Goal: Register for event/course

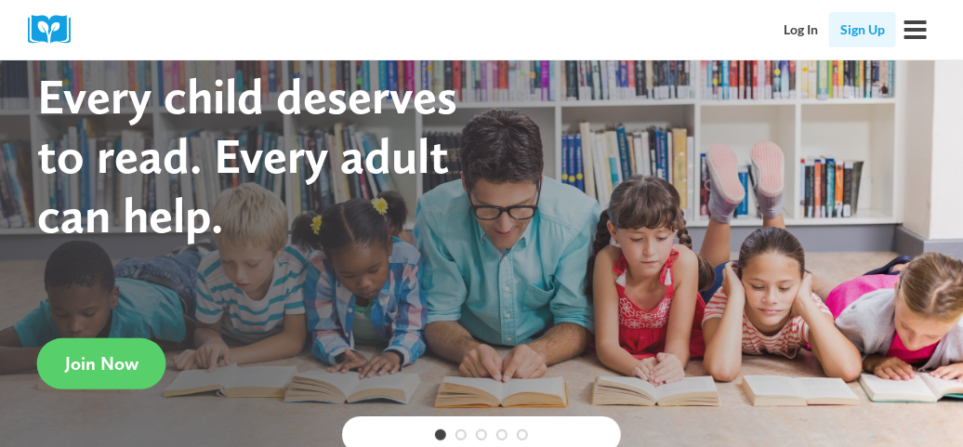
click at [864, 27] on link "Sign Up" at bounding box center [862, 29] width 67 height 35
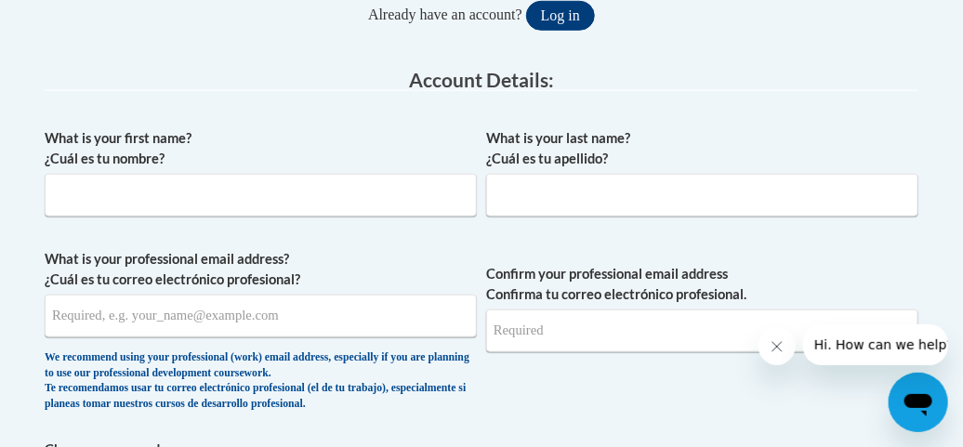
scroll to position [468, 0]
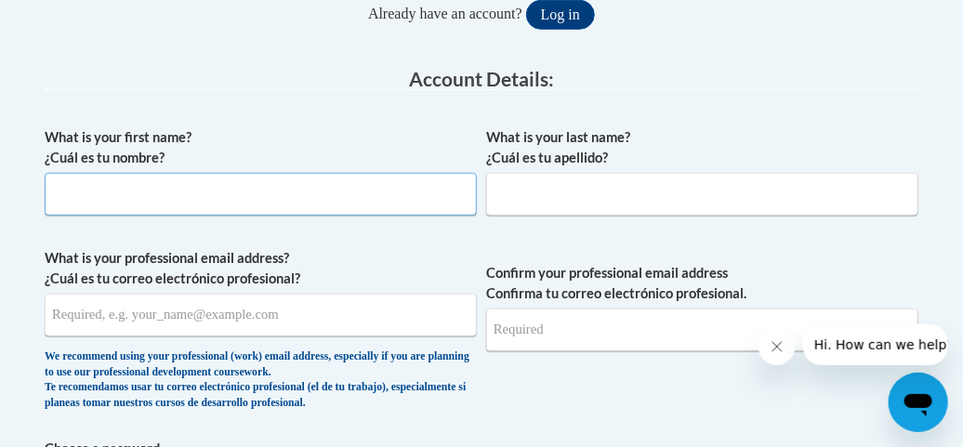
click at [340, 209] on input "What is your first name? ¿Cuál es tu nombre?" at bounding box center [261, 194] width 432 height 43
type input "Tamara"
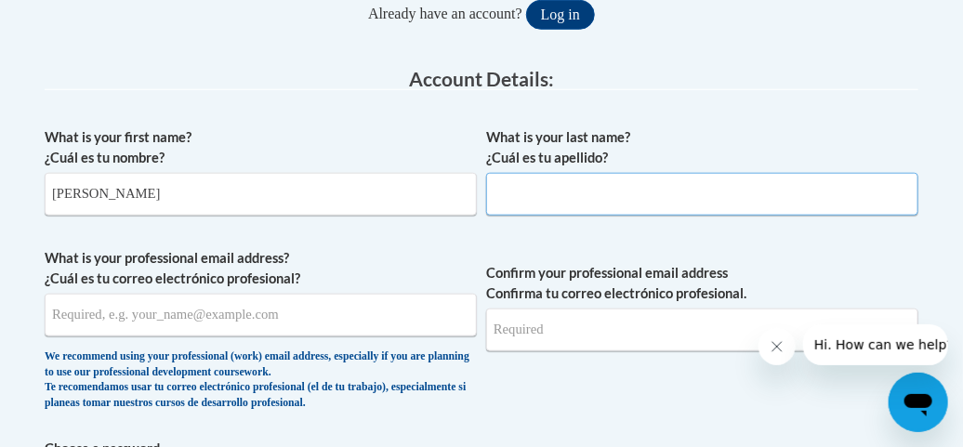
click at [519, 204] on input "What is your last name? ¿Cuál es tu apellido?" at bounding box center [702, 194] width 432 height 43
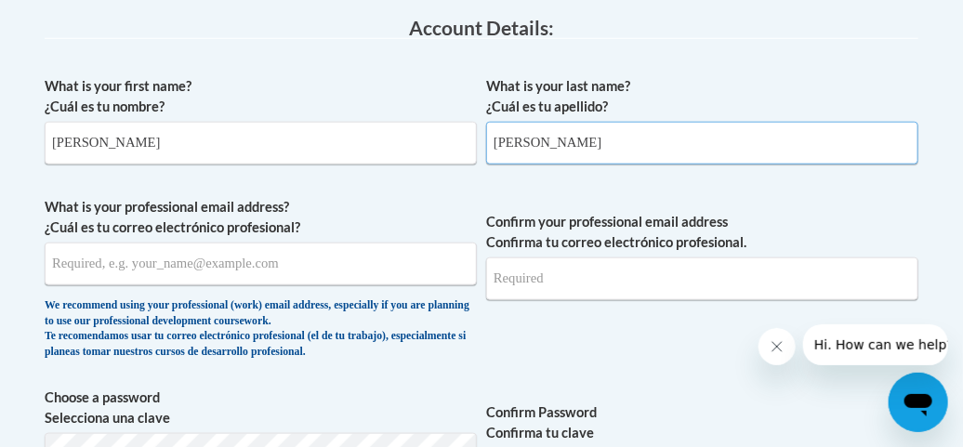
scroll to position [519, 0]
type input "Tapia"
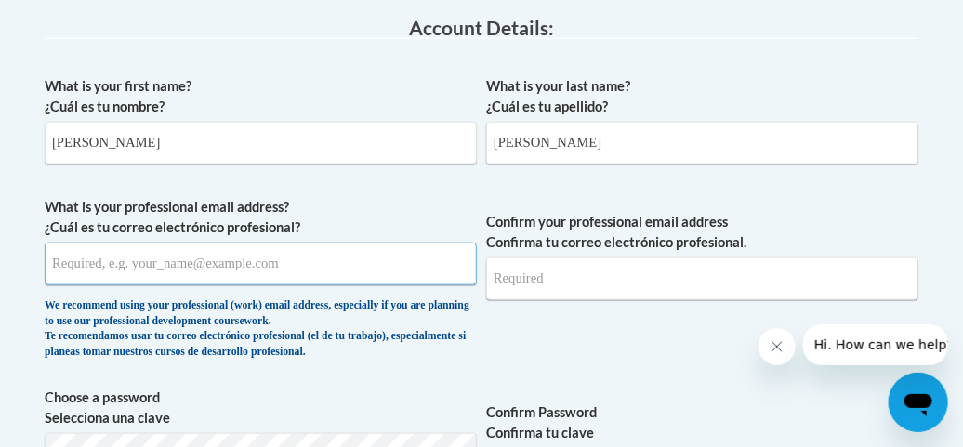
click at [320, 266] on input "What is your professional email address? ¿Cuál es tu correo electrónico profesi…" at bounding box center [261, 264] width 432 height 43
type input "tapiatamara059@gmail.com"
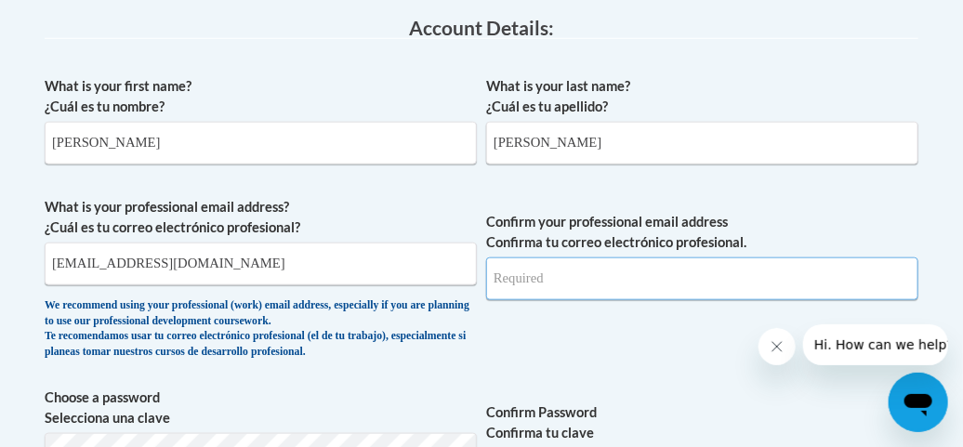
type input "tapiatamara059@gmail.com"
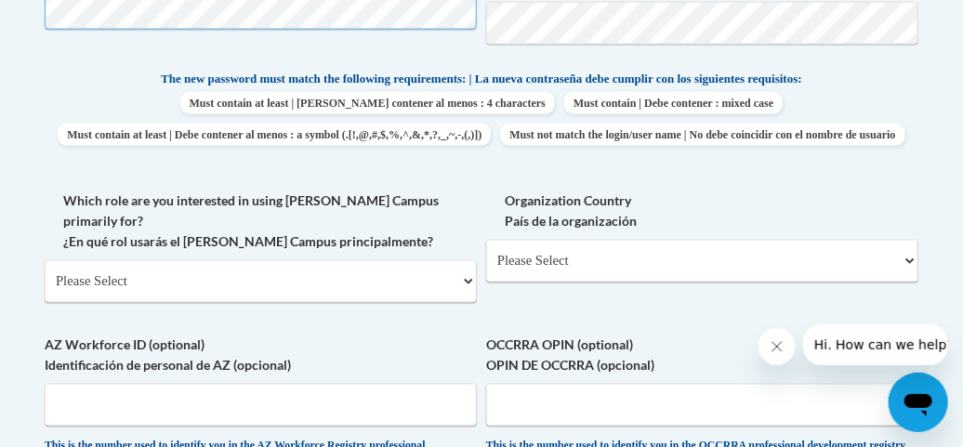
scroll to position [967, 0]
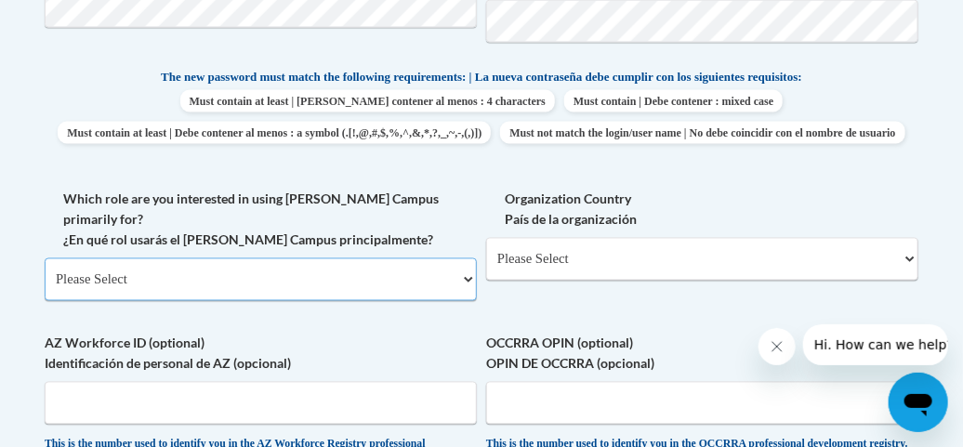
click at [349, 295] on select "Please Select College/University | Colegio/Universidad Community/Nonprofit Part…" at bounding box center [261, 279] width 432 height 43
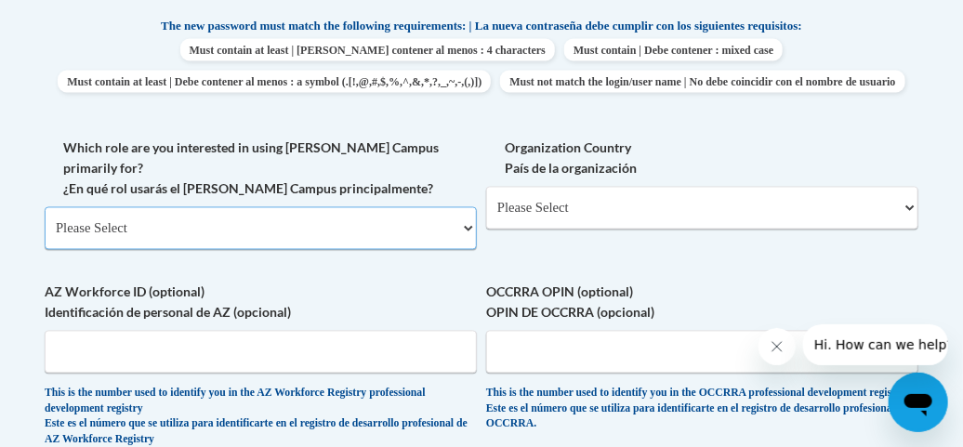
scroll to position [1019, 0]
click at [458, 244] on select "Please Select College/University | Colegio/Universidad Community/Nonprofit Part…" at bounding box center [261, 227] width 432 height 43
select select "fbf2d438-af2f-41f8-98f1-81c410e29de3"
click at [45, 217] on select "Please Select College/University | Colegio/Universidad Community/Nonprofit Part…" at bounding box center [261, 227] width 432 height 43
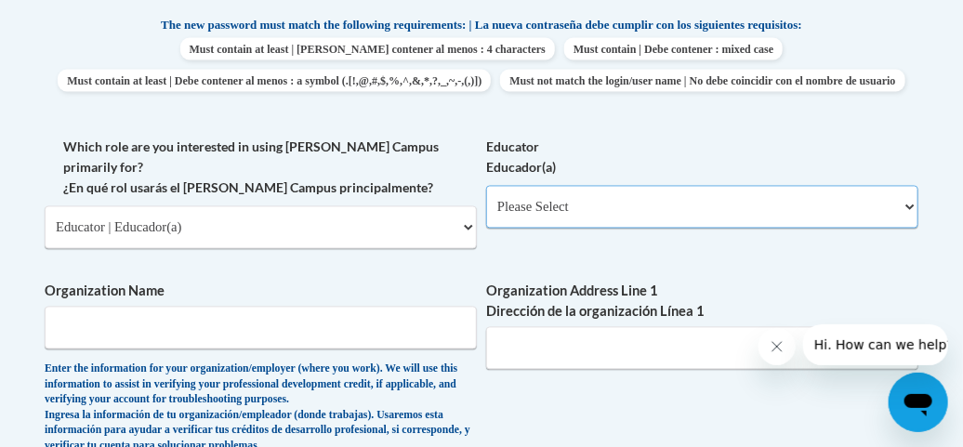
click at [541, 229] on select "Please Select Early Learning/Daycare Teacher/Family Home Care Provider | Maestr…" at bounding box center [702, 207] width 432 height 43
select select "5e2af403-4f2c-4e49-a02f-103e55d7b75b"
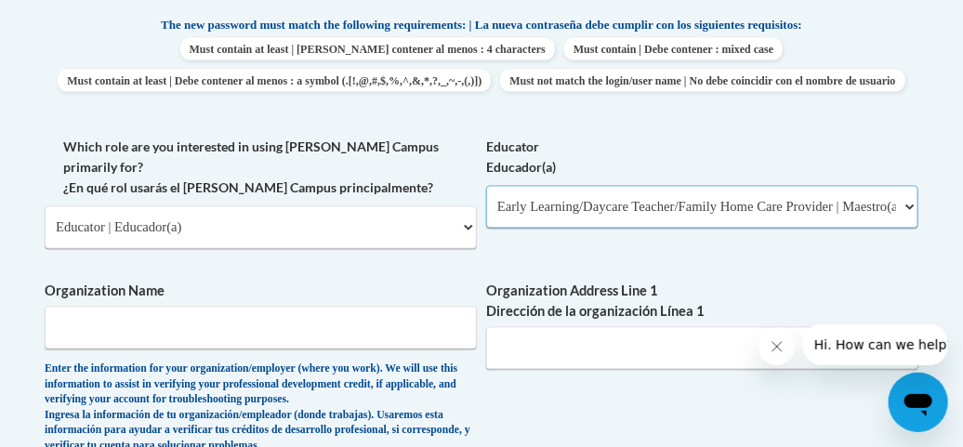
click at [486, 217] on select "Please Select Early Learning/Daycare Teacher/Family Home Care Provider | Maestr…" at bounding box center [702, 207] width 432 height 43
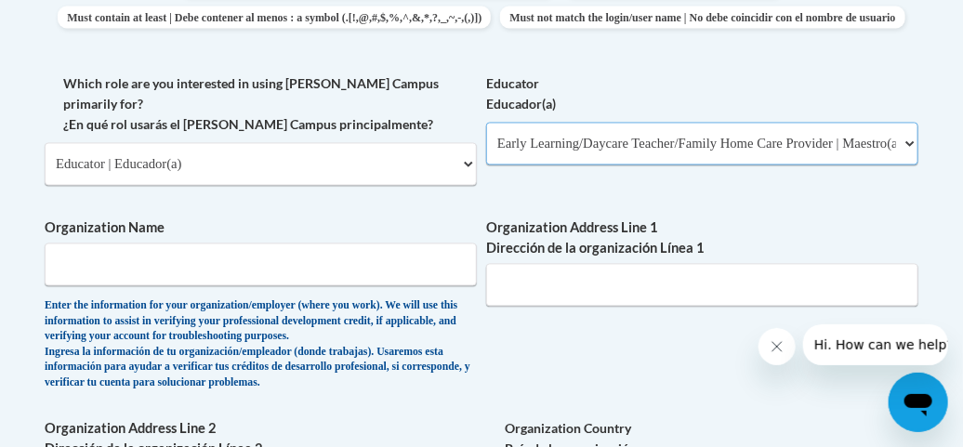
scroll to position [1083, 0]
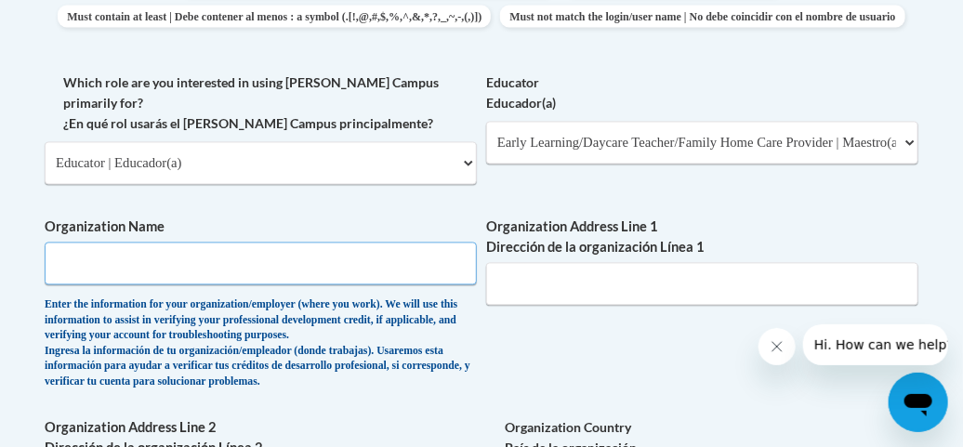
click at [397, 275] on input "Organization Name" at bounding box center [261, 264] width 432 height 43
type input "Bartow Wee care"
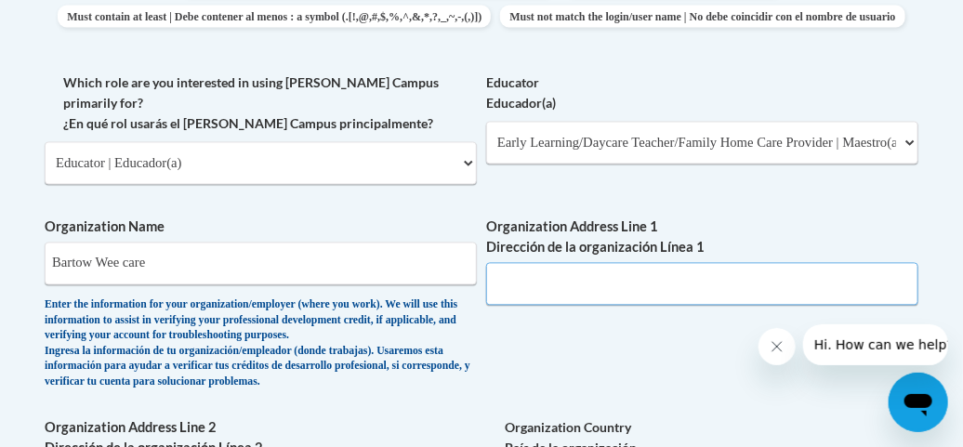
click at [543, 295] on input "Organization Address Line 1 Dirección de la organización Línea 1" at bounding box center [702, 284] width 432 height 43
type input "1570 S Gordon Ave"
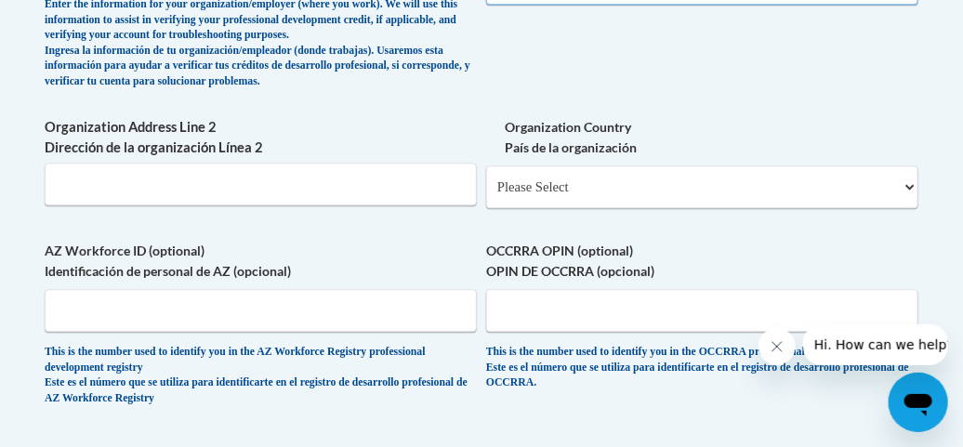
scroll to position [1383, 0]
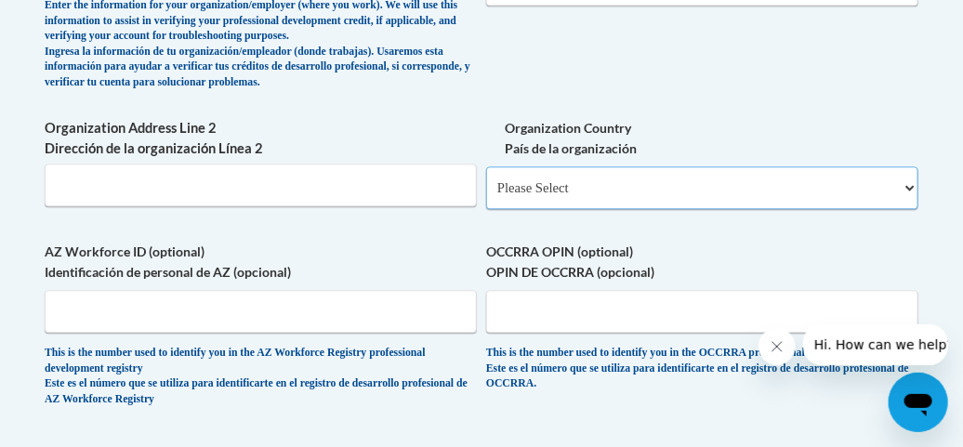
click at [568, 188] on select "Please Select United States | Estados Unidos Outside of the United States | Fue…" at bounding box center [702, 187] width 432 height 43
select select "ad49bcad-a171-4b2e-b99c-48b446064914"
click at [486, 177] on select "Please Select United States | Estados Unidos Outside of the United States | Fue…" at bounding box center [702, 187] width 432 height 43
select select
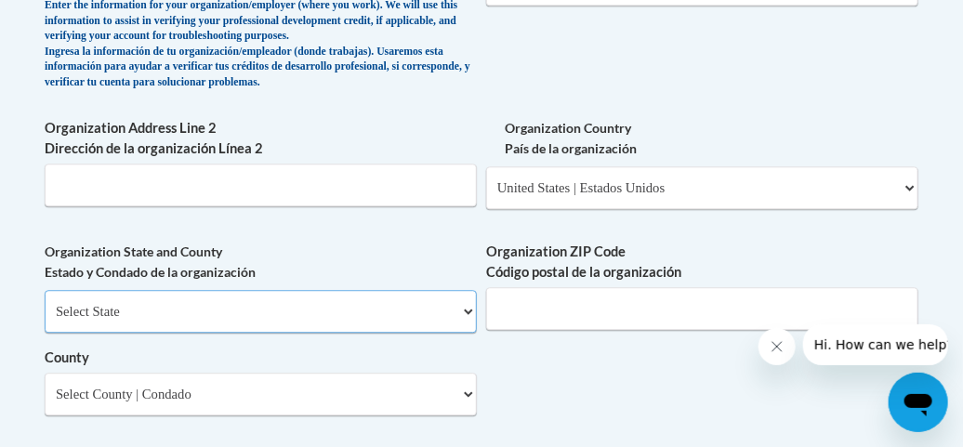
click at [352, 326] on select "Select State Alabama Alaska Arizona Arkansas California Colorado Connecticut De…" at bounding box center [261, 311] width 432 height 43
select select "Florida"
click at [45, 299] on select "Select State Alabama Alaska Arizona Arkansas California Colorado Connecticut De…" at bounding box center [261, 311] width 432 height 43
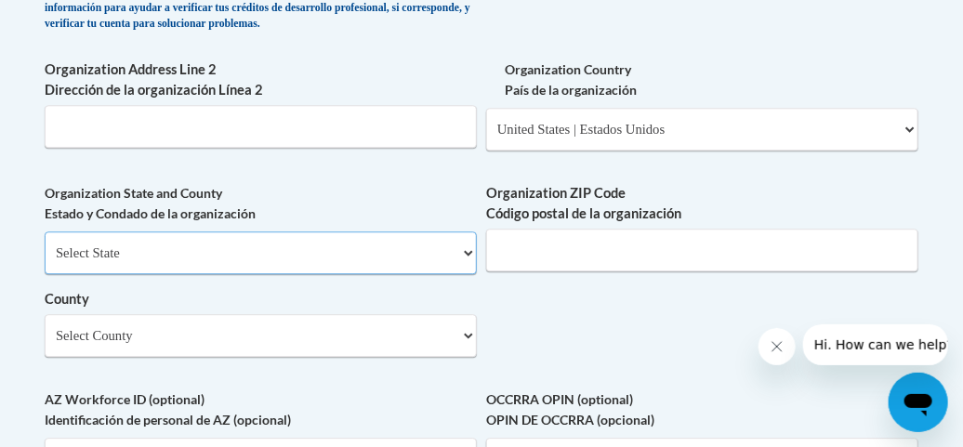
scroll to position [1445, 0]
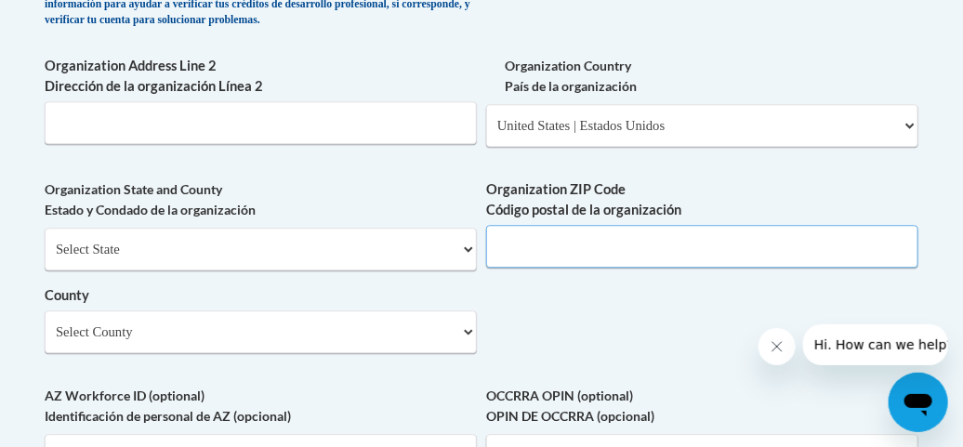
click at [544, 251] on input "Organization ZIP Code Código postal de la organización" at bounding box center [702, 246] width 432 height 43
type input "33830"
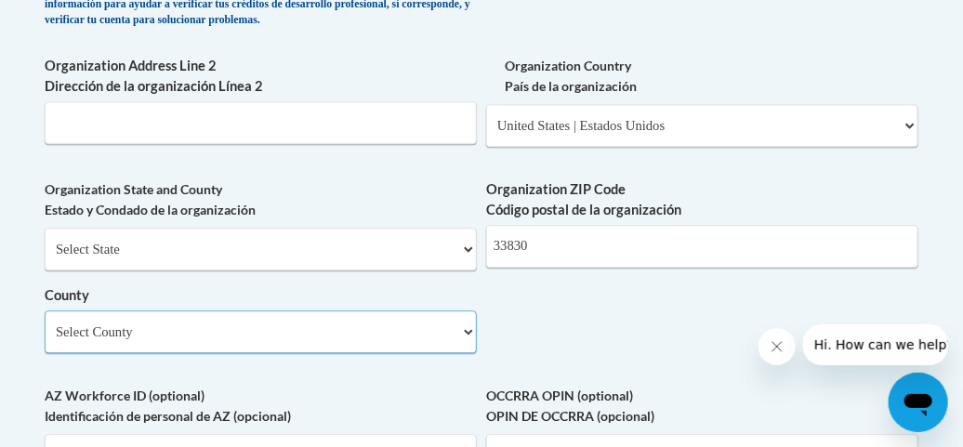
click at [191, 342] on select "Select County Alachua Baker Bay Bradford Brevard Broward Calhoun Charlotte Citr…" at bounding box center [261, 331] width 432 height 43
select select "Polk"
click at [45, 321] on select "Select County Alachua Baker Bay Bradford Brevard Broward Calhoun Charlotte Citr…" at bounding box center [261, 331] width 432 height 43
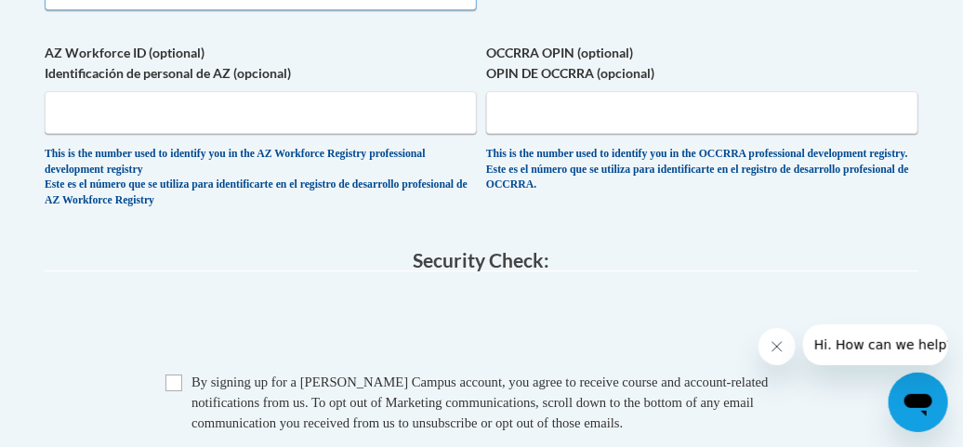
scroll to position [1791, 0]
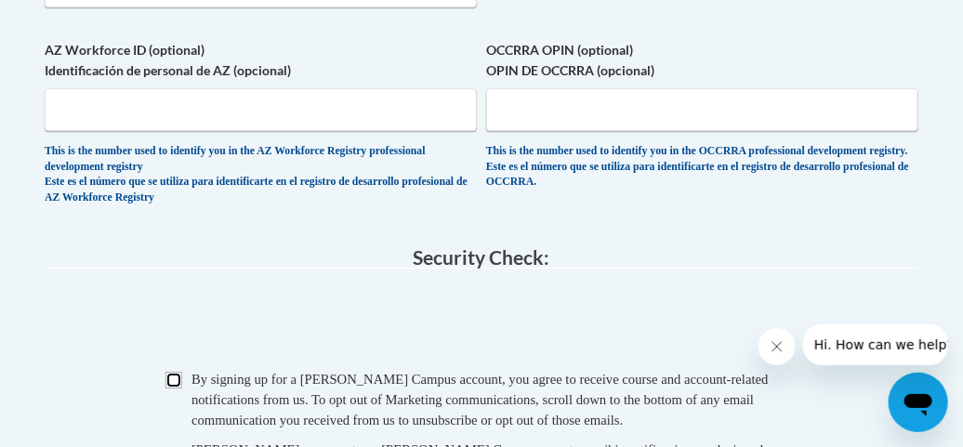
click at [181, 389] on input "Checkbox" at bounding box center [173, 380] width 17 height 17
checkbox input "true"
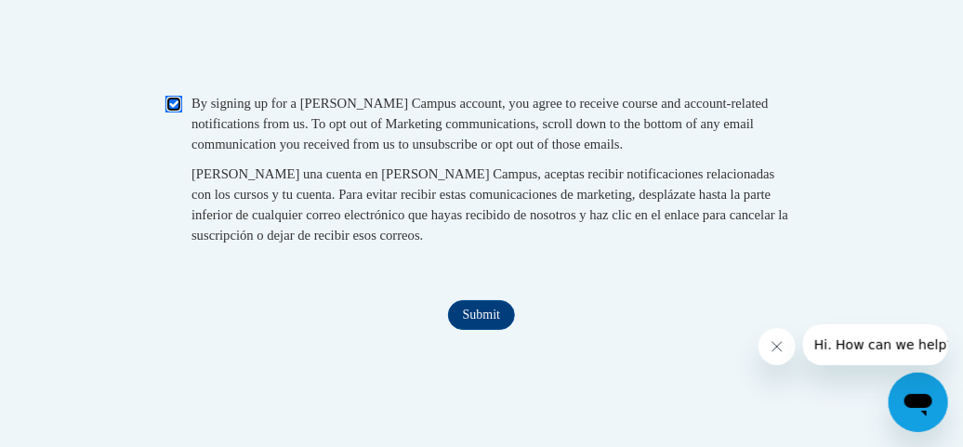
scroll to position [2099, 0]
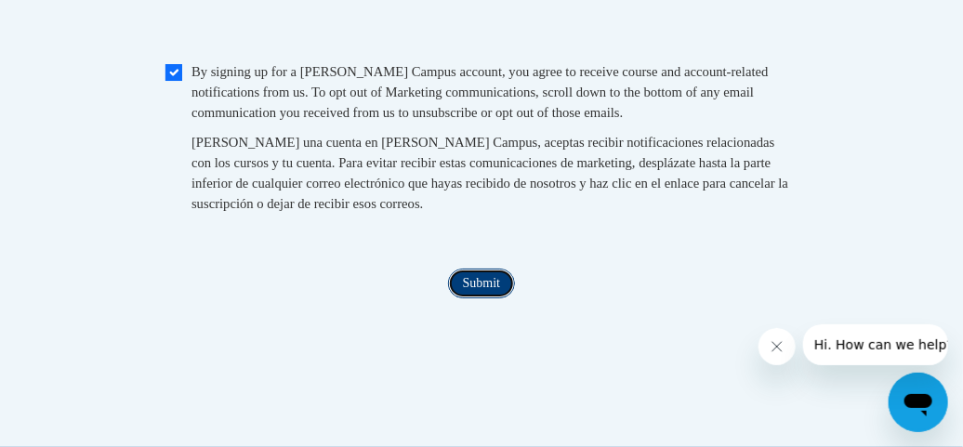
click at [464, 298] on input "Submit" at bounding box center [481, 284] width 67 height 30
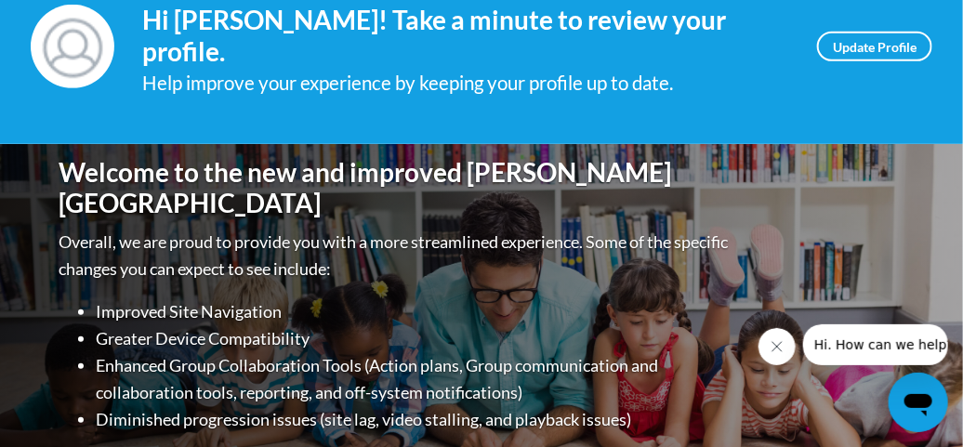
scroll to position [284, 0]
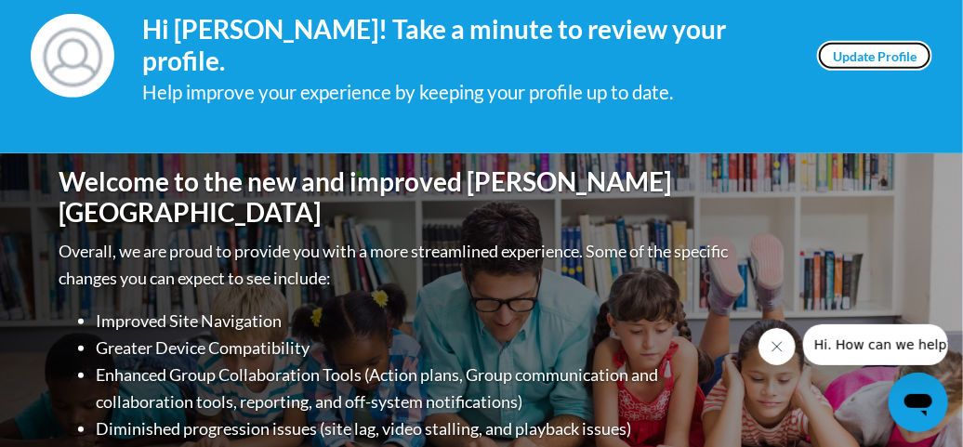
click at [862, 59] on link "Update Profile" at bounding box center [874, 56] width 115 height 30
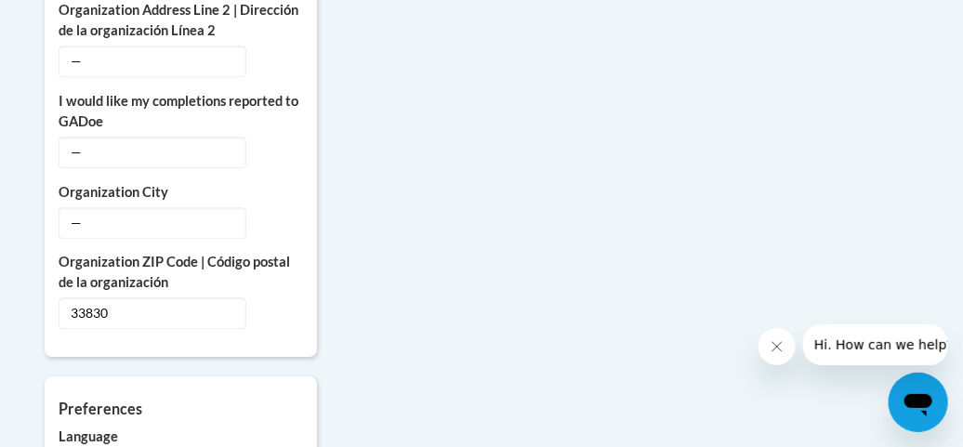
scroll to position [1587, 0]
click at [280, 214] on icon "Custom profile fields" at bounding box center [281, 220] width 13 height 13
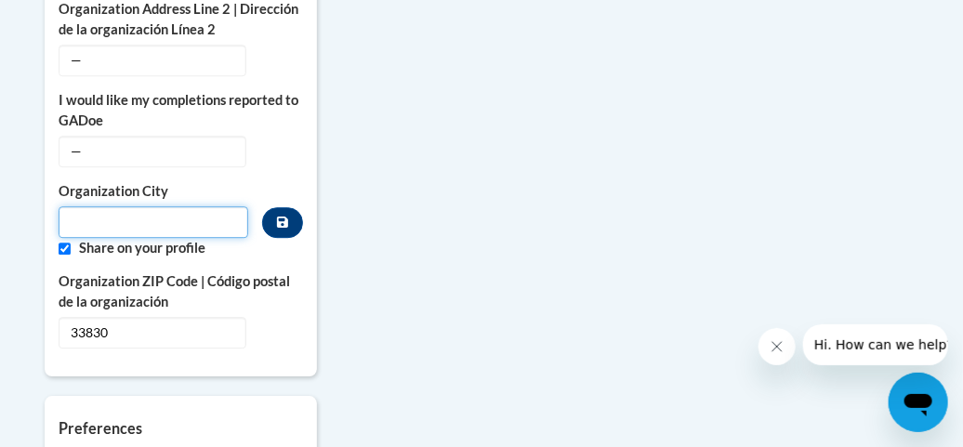
click at [133, 206] on input "Metadata input" at bounding box center [154, 222] width 190 height 32
type input "Bartow"
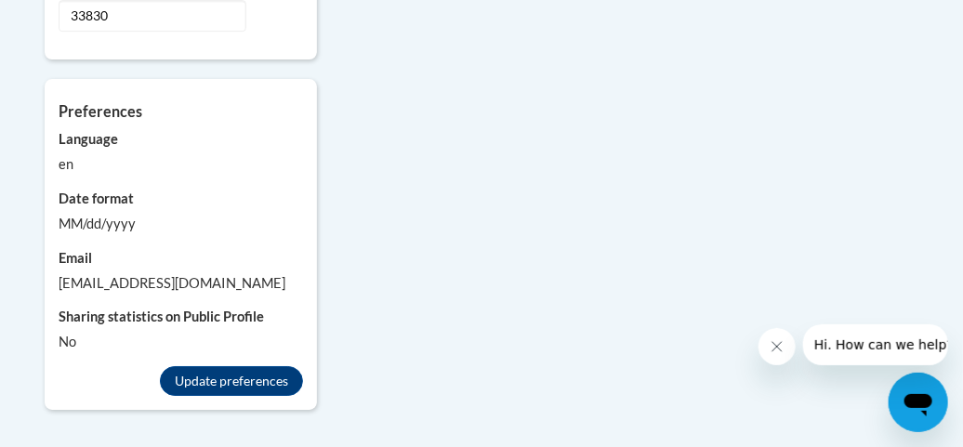
scroll to position [1905, 0]
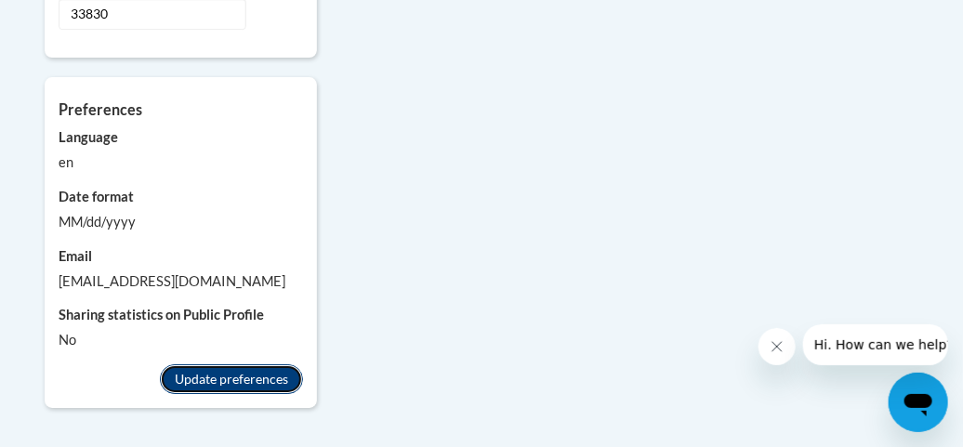
click at [236, 364] on button "Update preferences" at bounding box center [231, 379] width 143 height 30
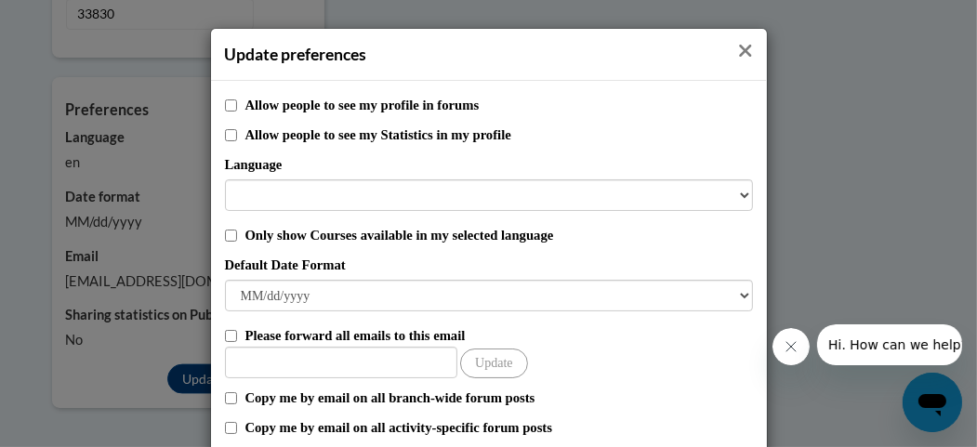
click at [739, 53] on icon "Close" at bounding box center [745, 51] width 12 height 12
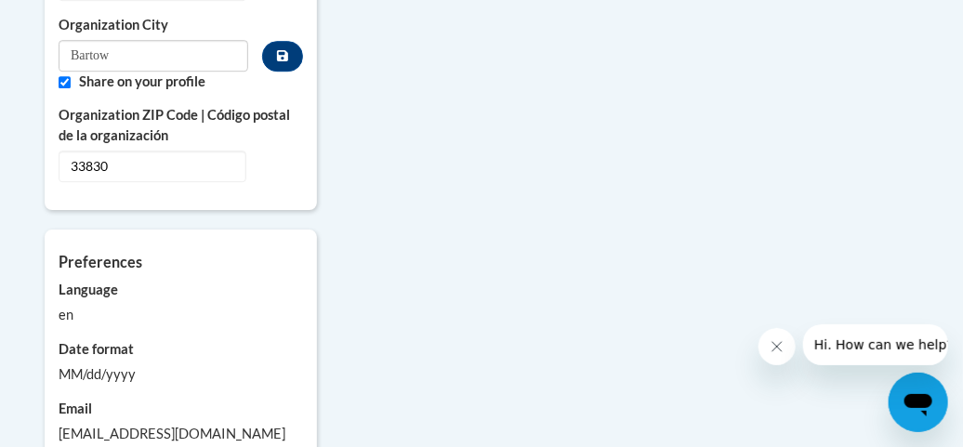
scroll to position [2144, 0]
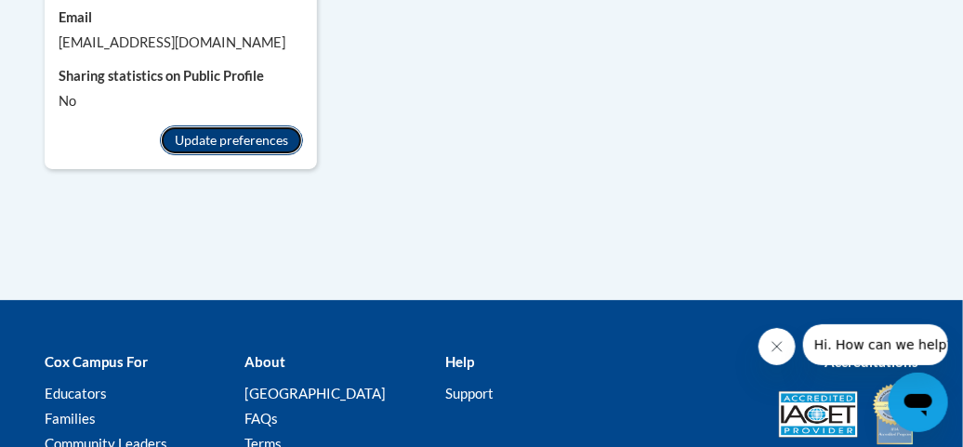
click at [283, 125] on button "Update preferences" at bounding box center [231, 140] width 143 height 30
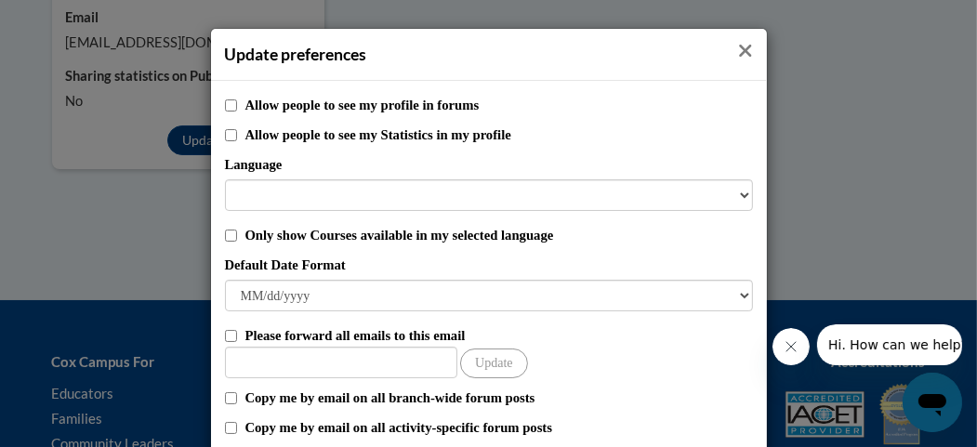
click at [739, 49] on icon "Close" at bounding box center [745, 51] width 12 height 12
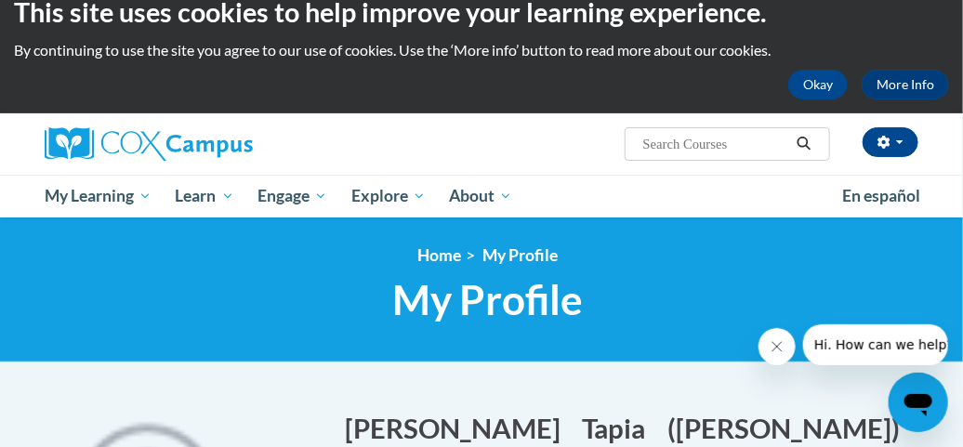
scroll to position [0, 0]
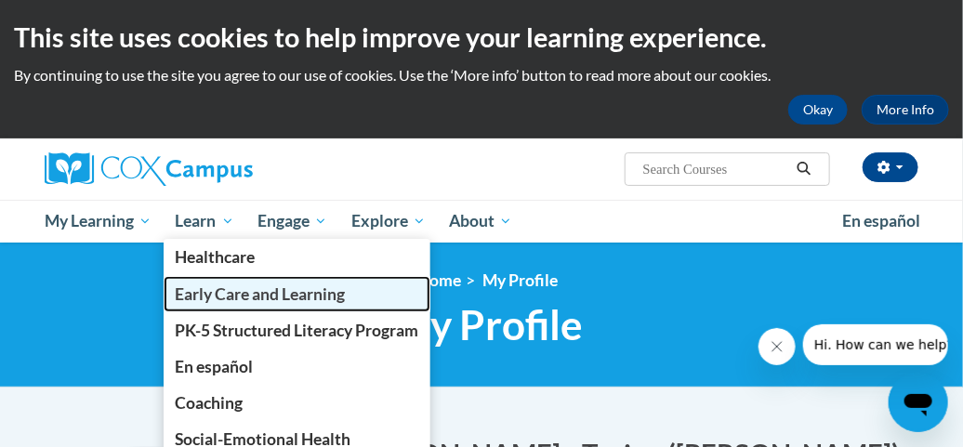
click at [230, 292] on span "Early Care and Learning" at bounding box center [261, 294] width 170 height 20
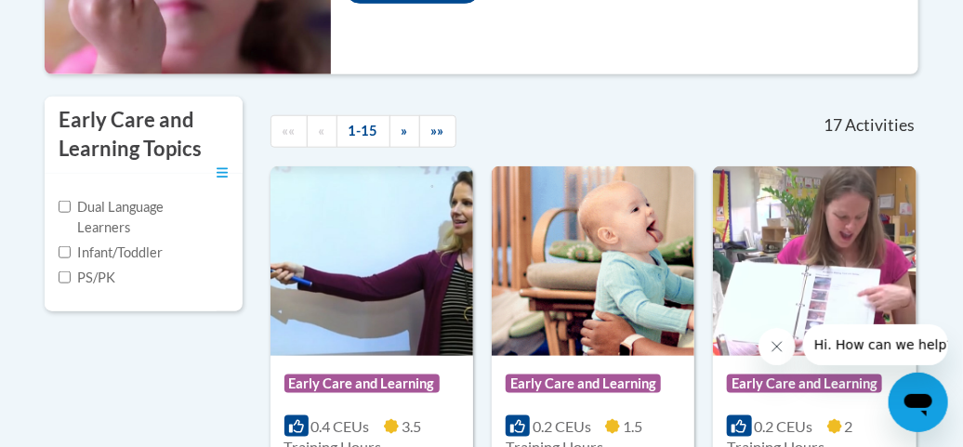
scroll to position [513, 0]
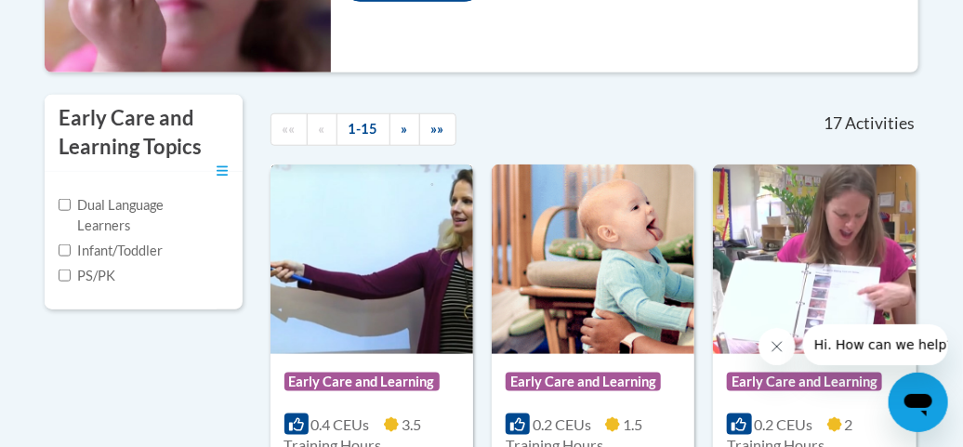
click at [371, 233] on img at bounding box center [371, 260] width 203 height 190
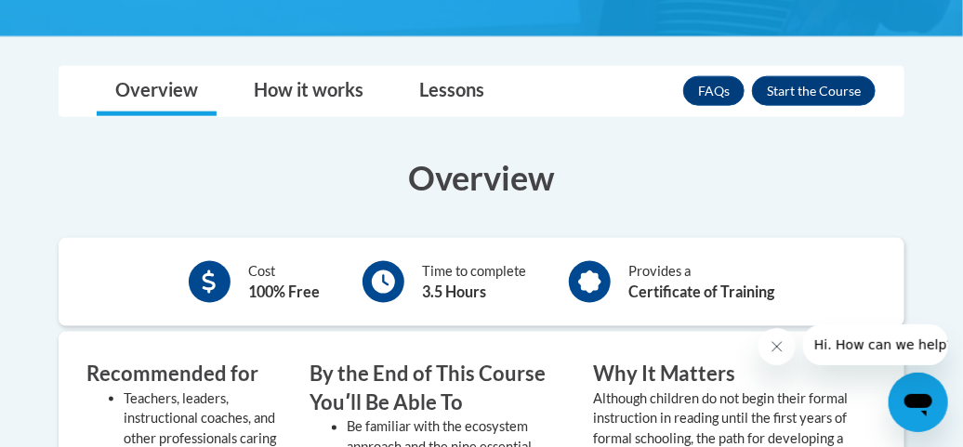
scroll to position [694, 0]
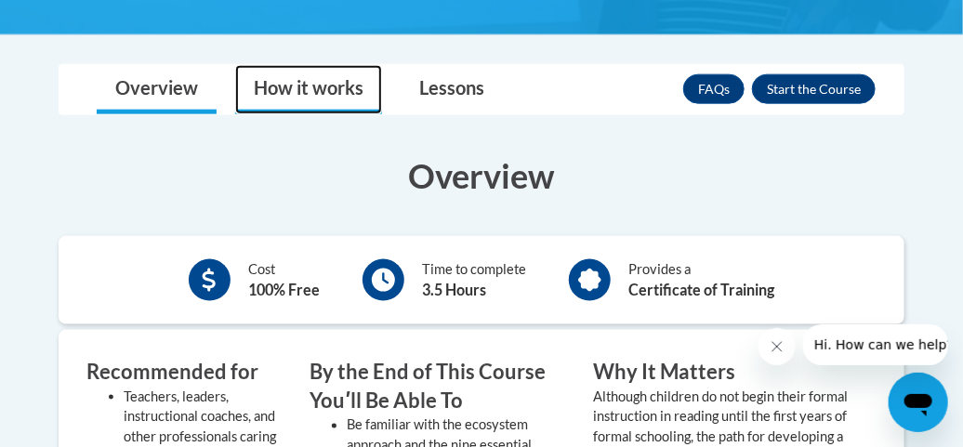
click at [325, 81] on link "How it works" at bounding box center [308, 89] width 147 height 49
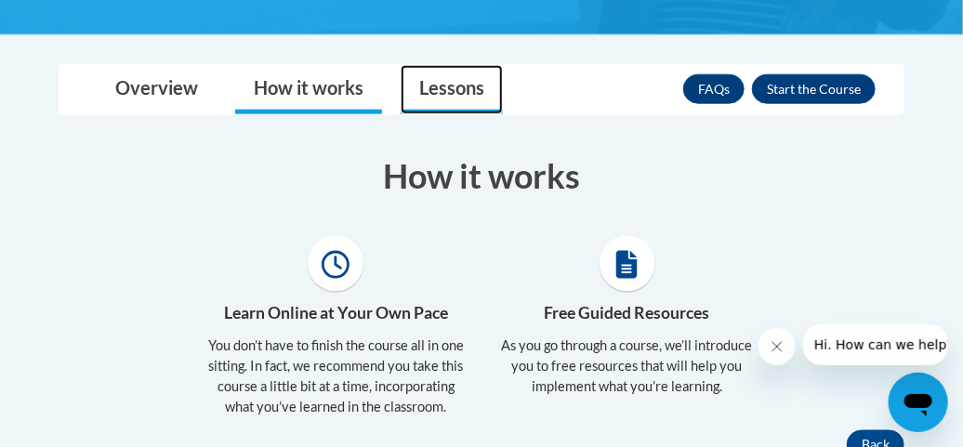
click at [464, 77] on link "Lessons" at bounding box center [452, 89] width 102 height 49
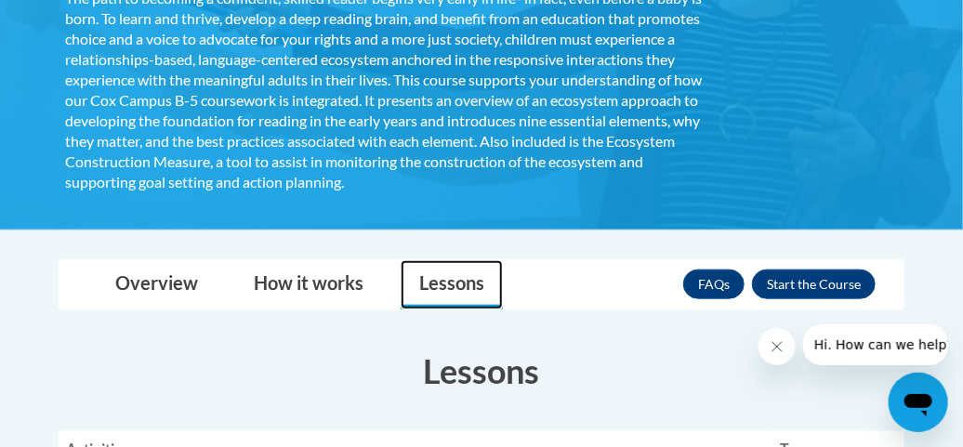
scroll to position [560, 0]
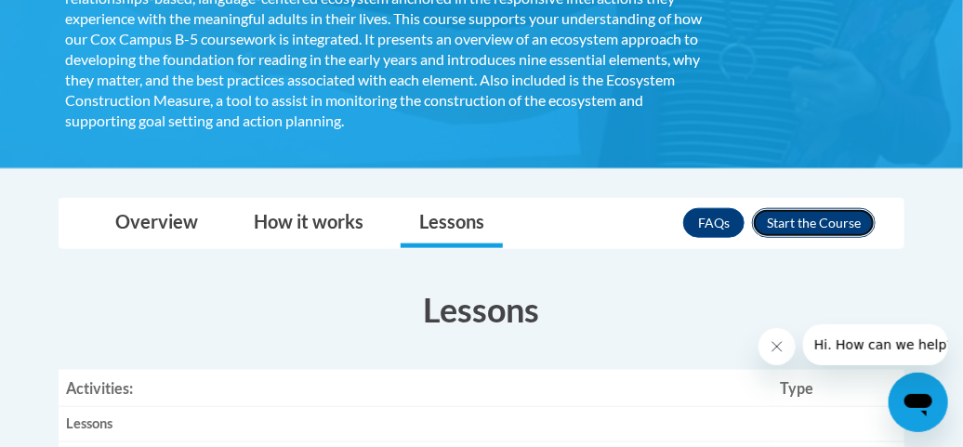
click at [801, 219] on button "Enroll" at bounding box center [814, 223] width 124 height 30
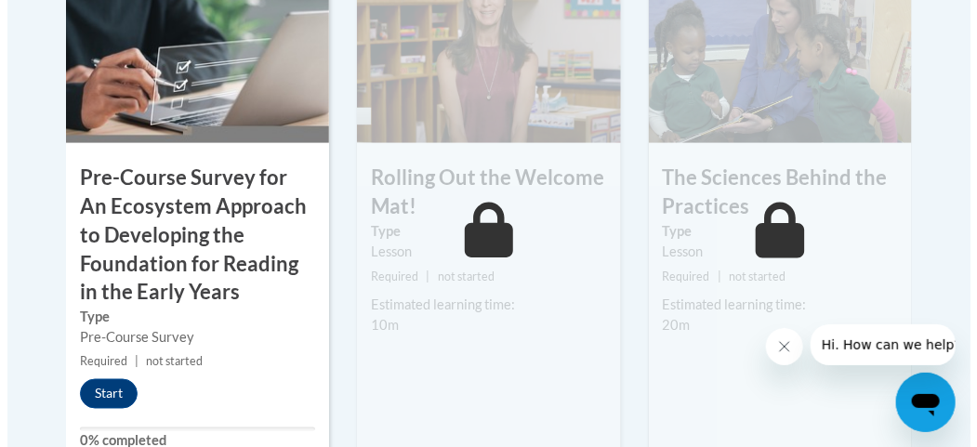
scroll to position [785, 0]
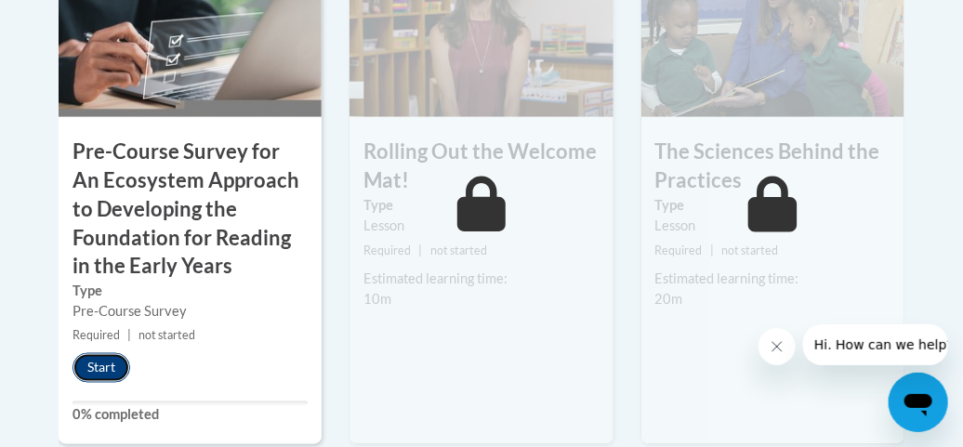
click at [88, 362] on button "Start" at bounding box center [102, 368] width 58 height 30
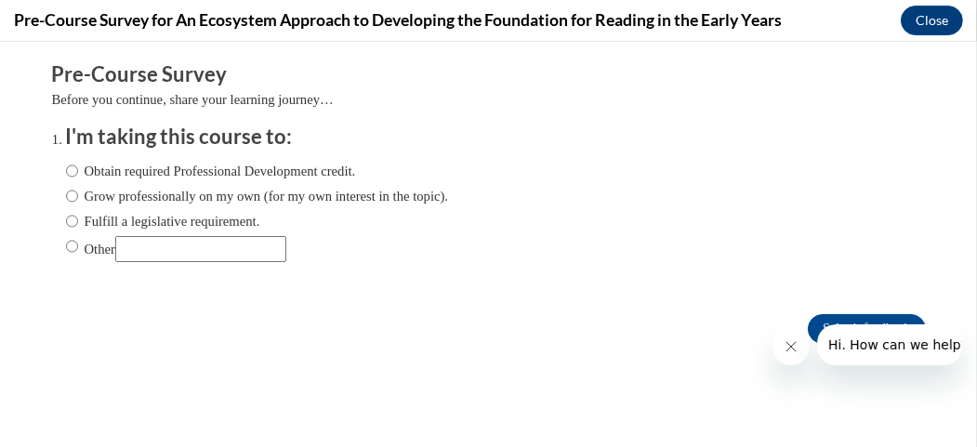
scroll to position [0, 0]
click at [66, 194] on label "Grow professionally on my own (for my own interest in the topic)." at bounding box center [257, 196] width 383 height 20
click at [66, 194] on input "Grow professionally on my own (for my own interest in the topic)." at bounding box center [72, 196] width 12 height 20
radio input "true"
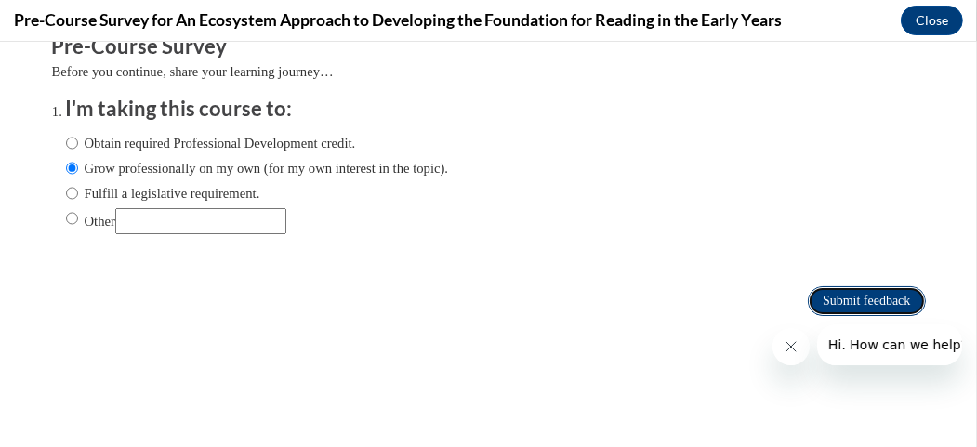
click at [825, 286] on input "Submit feedback" at bounding box center [866, 301] width 117 height 30
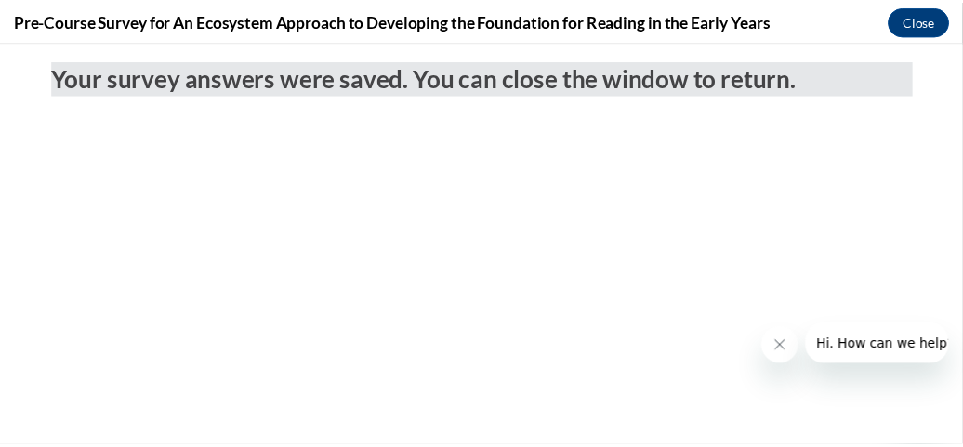
scroll to position [0, 0]
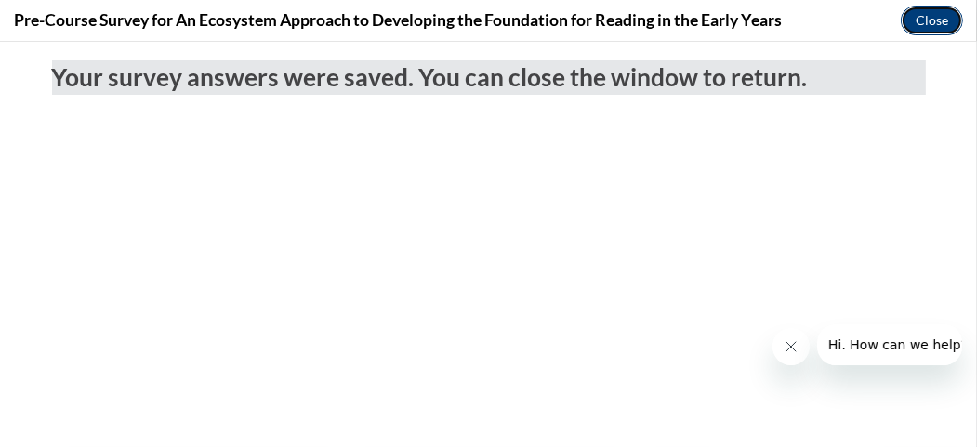
click at [938, 30] on button "Close" at bounding box center [932, 21] width 62 height 30
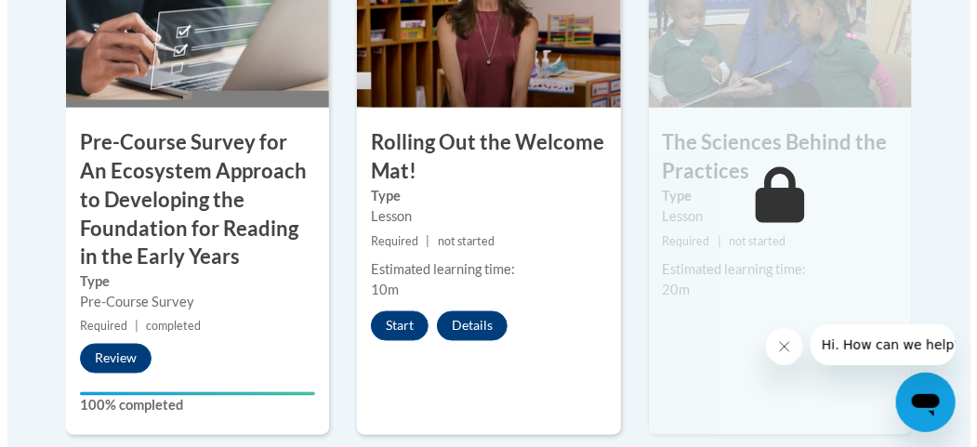
scroll to position [807, 0]
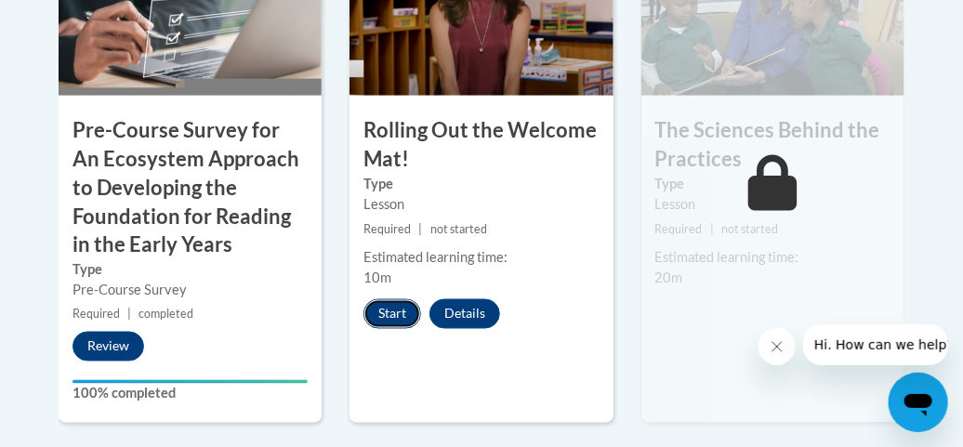
click at [393, 304] on button "Start" at bounding box center [392, 314] width 58 height 30
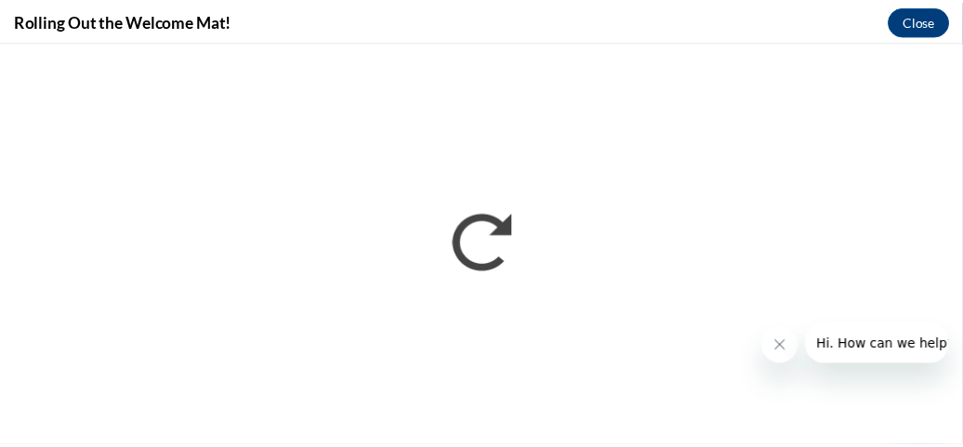
scroll to position [0, 0]
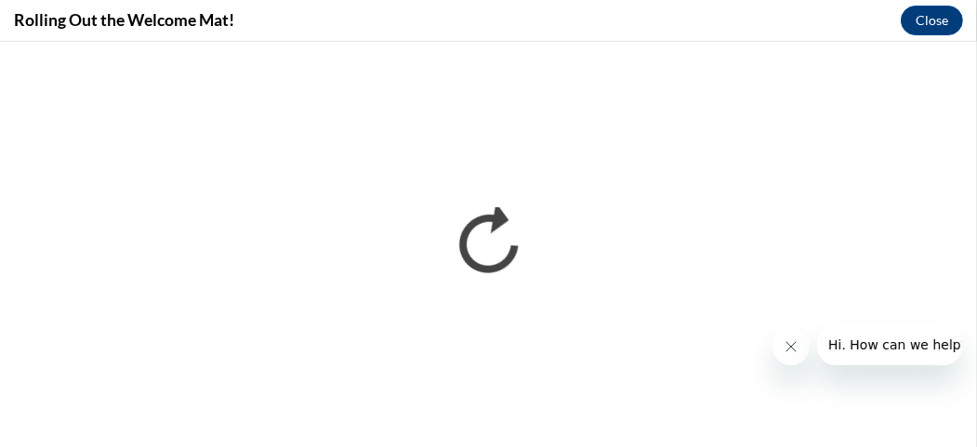
click at [783, 354] on button "Close message from company" at bounding box center [789, 345] width 37 height 37
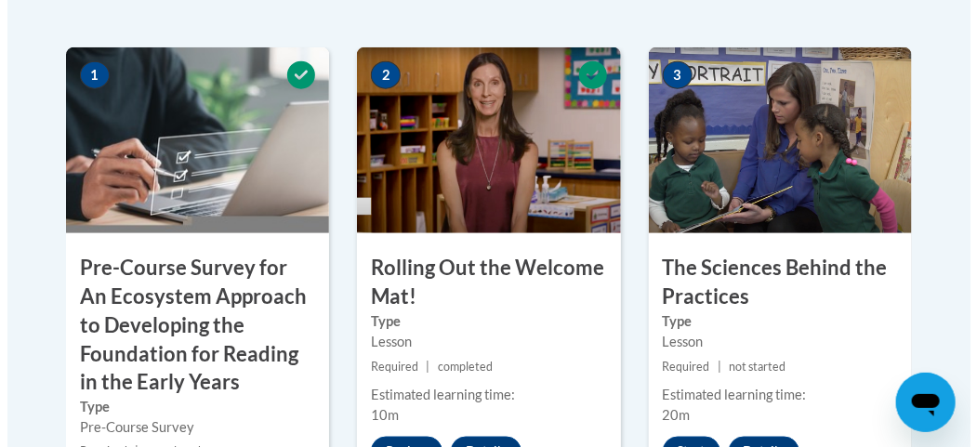
scroll to position [801, 0]
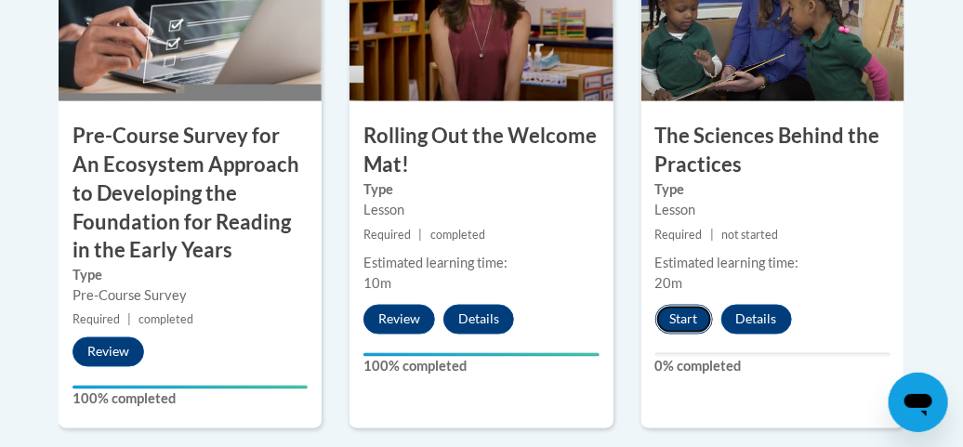
click at [682, 319] on button "Start" at bounding box center [684, 320] width 58 height 30
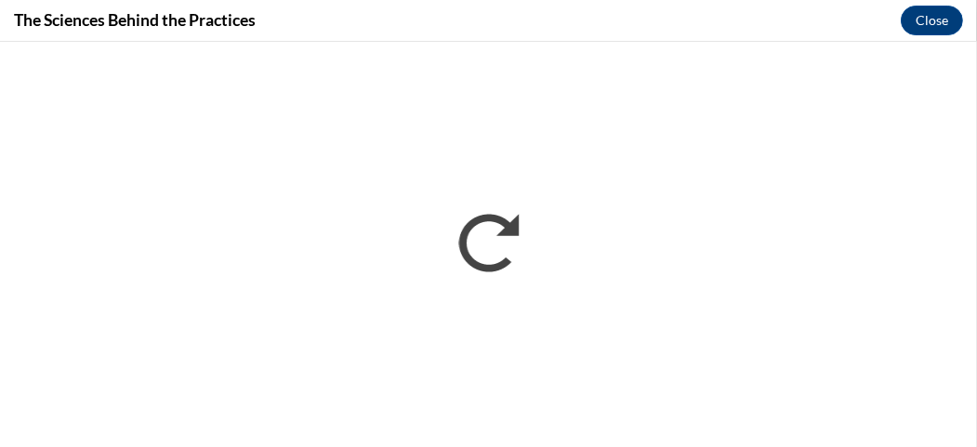
scroll to position [0, 0]
